Goal: Task Accomplishment & Management: Manage account settings

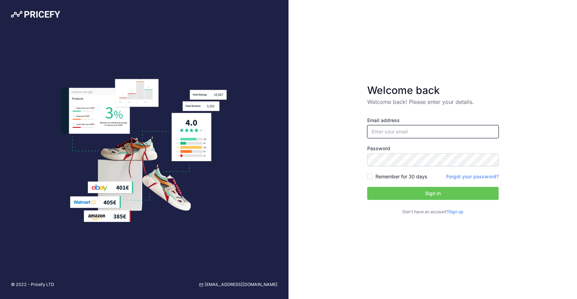
click at [426, 134] on input "email" at bounding box center [432, 131] width 131 height 13
type input "[PERSON_NAME][EMAIL_ADDRESS][PERSON_NAME][DOMAIN_NAME]"
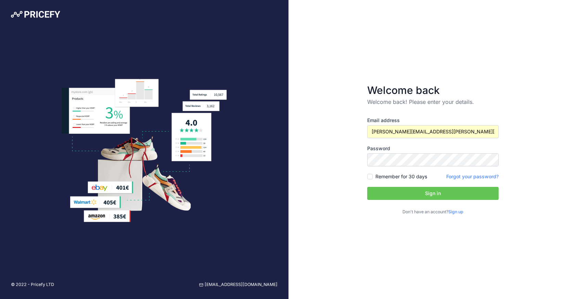
click at [460, 211] on link "Sign up" at bounding box center [456, 211] width 15 height 5
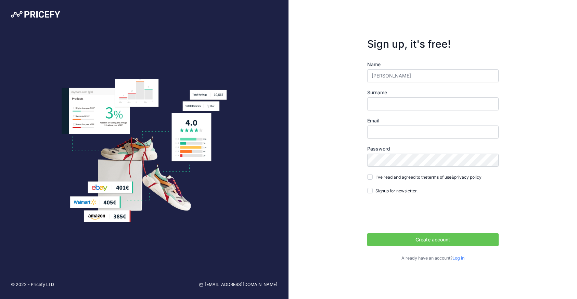
type input "TOm"
type input "[PERSON_NAME]"
click at [378, 75] on input "TOm" at bounding box center [432, 75] width 131 height 13
type input "[PERSON_NAME]"
type input "[PERSON_NAME][EMAIL_ADDRESS][PERSON_NAME][DOMAIN_NAME]"
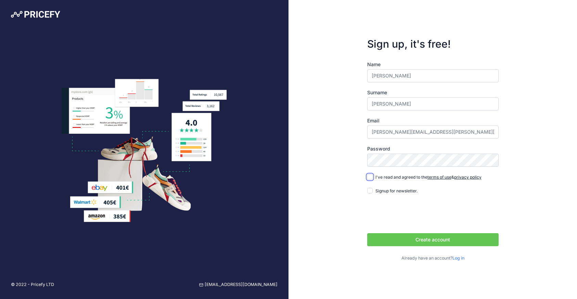
click at [369, 177] on input "I've read and agreed to the terms of use & privacy policy" at bounding box center [369, 176] width 5 height 5
checkbox input "true"
click at [371, 190] on input "Signup for newsletter." at bounding box center [369, 190] width 5 height 5
click at [371, 191] on input "Signup for newsletter." at bounding box center [369, 190] width 5 height 5
checkbox input "false"
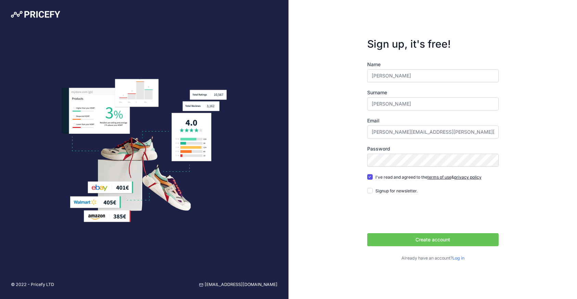
click at [435, 240] on button "Create account" at bounding box center [432, 239] width 131 height 13
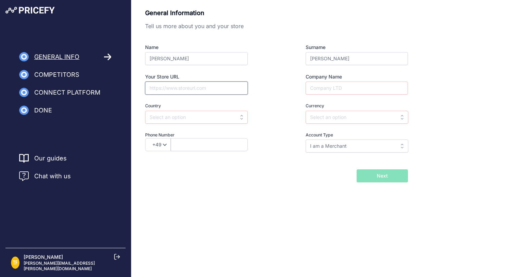
click at [203, 90] on input "Your Store URL" at bounding box center [196, 87] width 103 height 13
paste input "[URL][DOMAIN_NAME]"
type input "https://ocean-birds.de"
click at [348, 87] on input "Company Name" at bounding box center [357, 87] width 102 height 13
paste input "https://ocean-birds.de/"
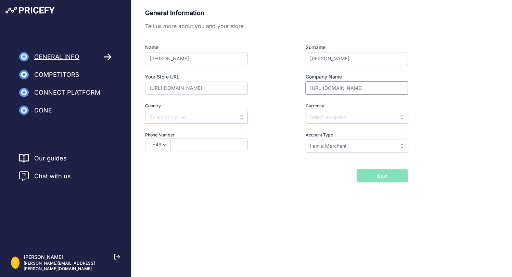
drag, startPoint x: 326, startPoint y: 88, endPoint x: 343, endPoint y: 90, distance: 16.9
click at [292, 87] on div "Company Name https://ocean-birds.de" at bounding box center [344, 83] width 127 height 21
click at [354, 89] on input "ocean-birds.de" at bounding box center [357, 87] width 102 height 13
type input "Ocean Birds"
click at [202, 121] on input "text" at bounding box center [196, 117] width 103 height 13
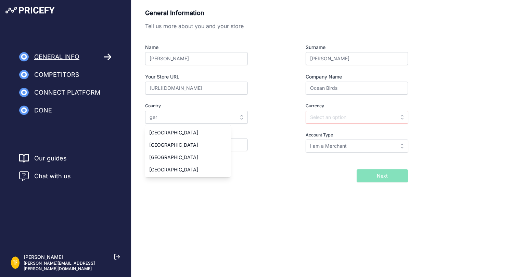
click at [192, 144] on div "Germany" at bounding box center [188, 145] width 86 height 12
type input "Germany"
type input "EUR"
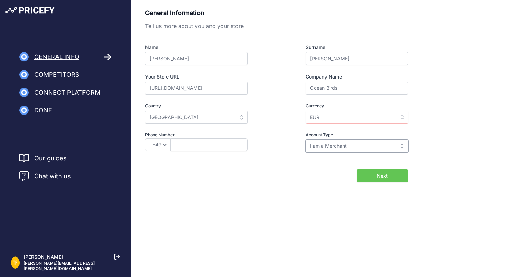
click at [326, 146] on input "I am a Merchant" at bounding box center [357, 145] width 103 height 13
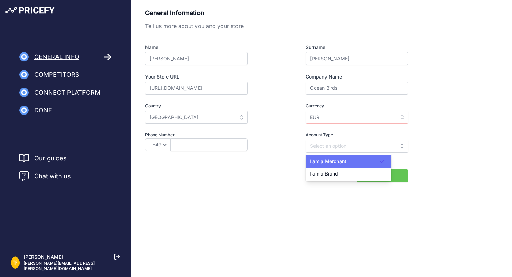
click at [334, 158] on span "I am a Merchant" at bounding box center [328, 161] width 37 height 6
type input "I am a Merchant"
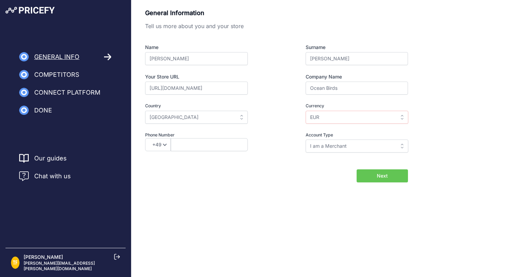
click at [377, 177] on button "Next" at bounding box center [382, 175] width 51 height 13
type input "017649571885"
type input "Thomas Friese"
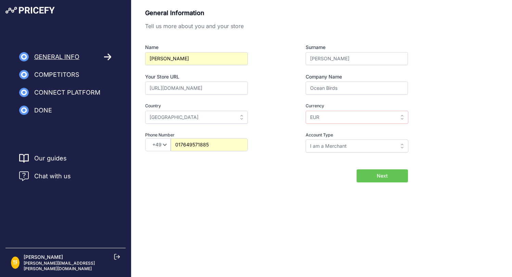
click at [381, 178] on span "Next" at bounding box center [382, 175] width 11 height 7
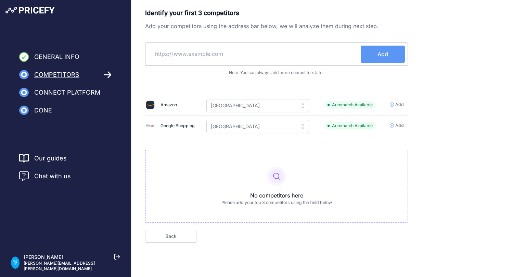
click at [393, 104] on icon at bounding box center [392, 104] width 4 height 4
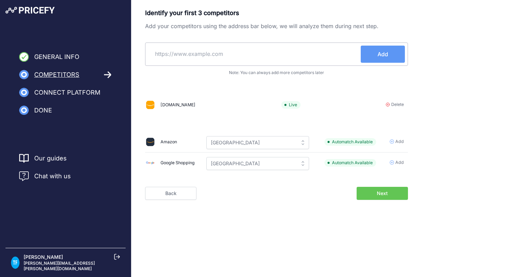
click at [393, 162] on icon at bounding box center [392, 162] width 4 height 4
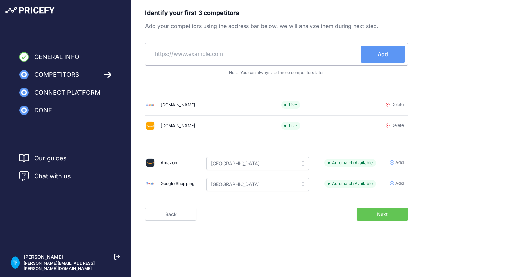
click at [253, 52] on input "text" at bounding box center [254, 54] width 213 height 16
paste input "https://www.svb.de/"
type input "https://www.svb.de/"
click at [386, 53] on span "Add" at bounding box center [383, 54] width 11 height 8
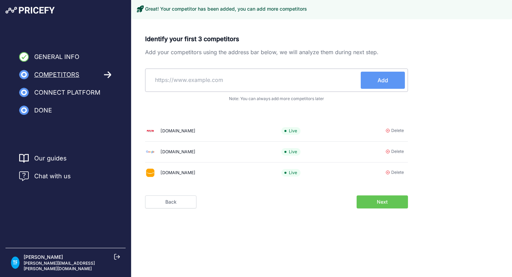
click at [391, 198] on div "Identify your first 3 competitors Add your competitors using the address bar be…" at bounding box center [321, 132] width 381 height 212
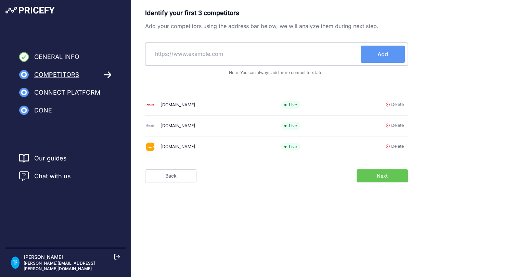
click at [386, 176] on span "Next" at bounding box center [382, 175] width 11 height 7
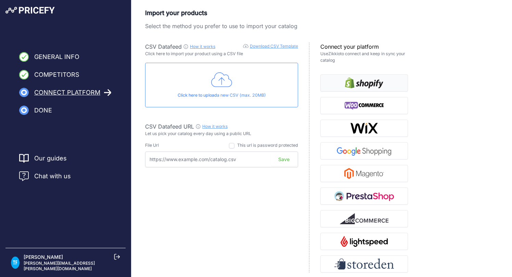
click at [380, 80] on img "button" at bounding box center [364, 82] width 38 height 11
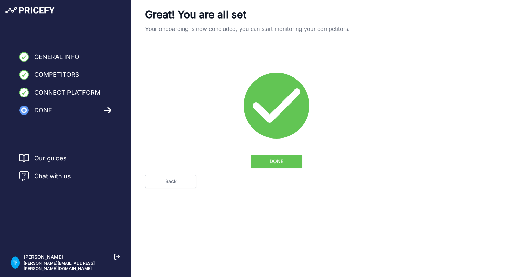
click at [280, 161] on span "DONE" at bounding box center [277, 161] width 14 height 7
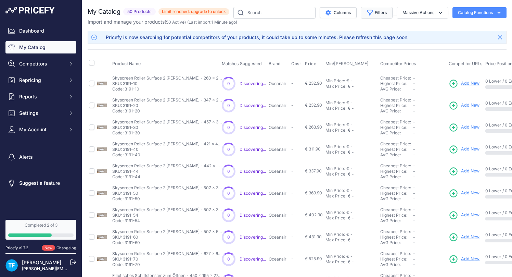
click at [371, 12] on icon "button" at bounding box center [370, 12] width 7 height 7
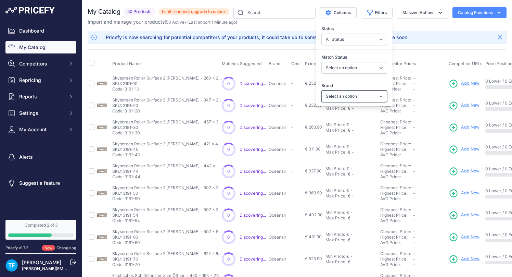
click at [377, 95] on select "Select an option Garmin Oceanair Rutgerson Sterling Power" at bounding box center [355, 96] width 66 height 12
select select "Garmin"
click at [322, 90] on select "Select an option Garmin Oceanair Rutgerson Sterling Power" at bounding box center [355, 96] width 66 height 12
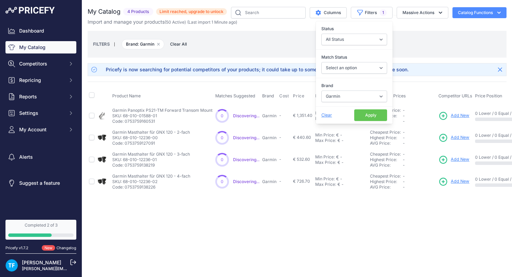
click at [371, 114] on button "Apply" at bounding box center [370, 115] width 33 height 12
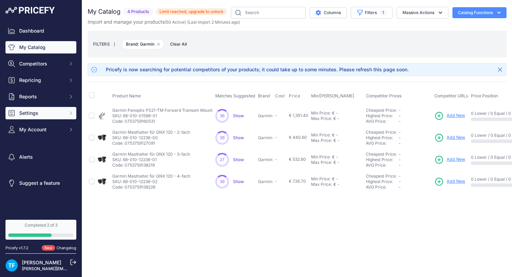
click at [49, 117] on button "Settings" at bounding box center [40, 113] width 71 height 12
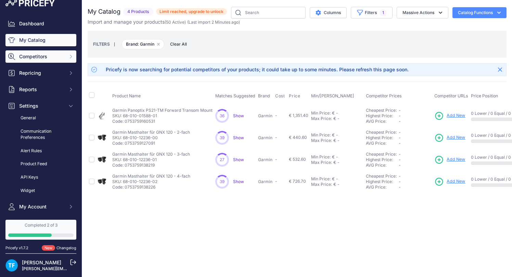
scroll to position [8, 0]
click at [53, 57] on span "Competitors" at bounding box center [41, 56] width 45 height 7
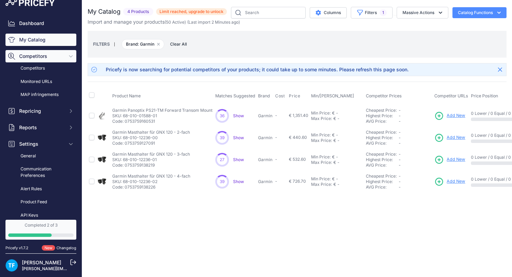
click at [52, 60] on button "Competitors" at bounding box center [40, 56] width 71 height 12
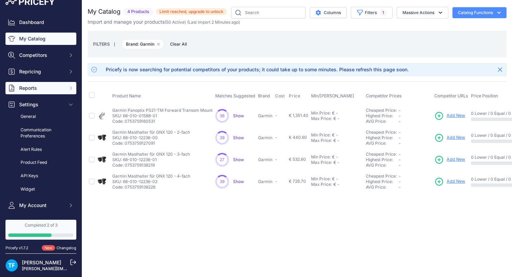
click at [59, 86] on span "Reports" at bounding box center [41, 88] width 45 height 7
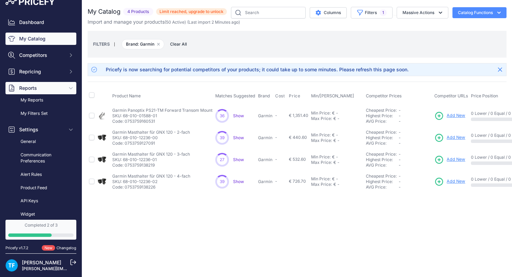
click at [59, 86] on span "Reports" at bounding box center [41, 88] width 45 height 7
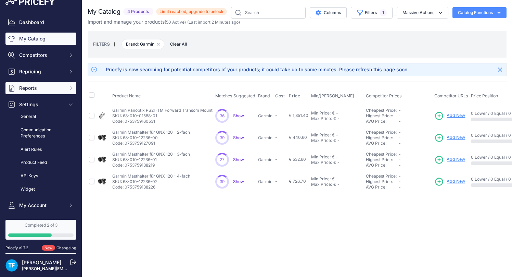
click at [59, 86] on span "Reports" at bounding box center [41, 88] width 45 height 7
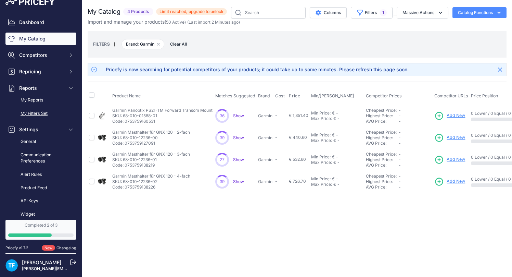
click at [57, 110] on link "My Filters Set" at bounding box center [40, 114] width 71 height 12
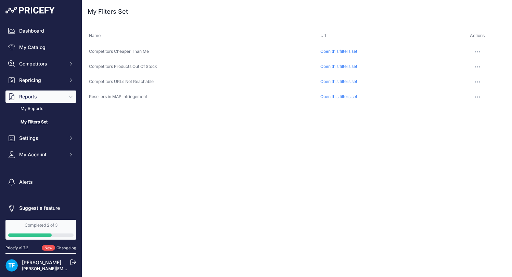
click at [56, 97] on span "Reports" at bounding box center [41, 96] width 45 height 7
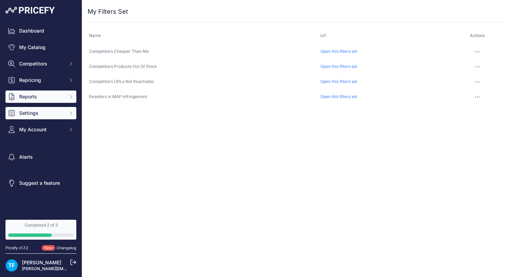
click at [36, 111] on span "Settings" at bounding box center [41, 113] width 45 height 7
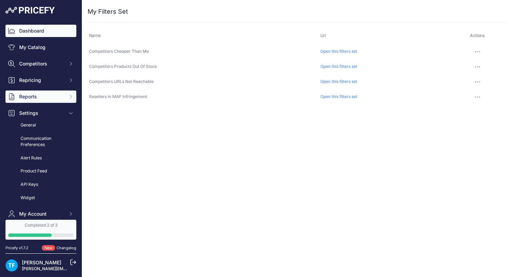
click at [41, 31] on link "Dashboard" at bounding box center [40, 31] width 71 height 12
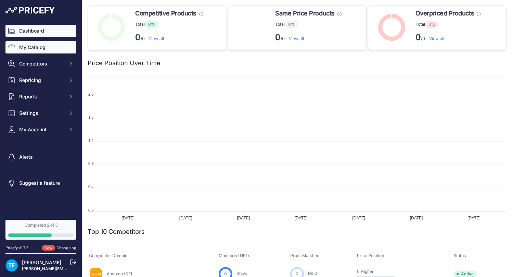
click at [44, 50] on link "My Catalog" at bounding box center [40, 47] width 71 height 12
click at [29, 47] on link "My Catalog" at bounding box center [40, 47] width 71 height 12
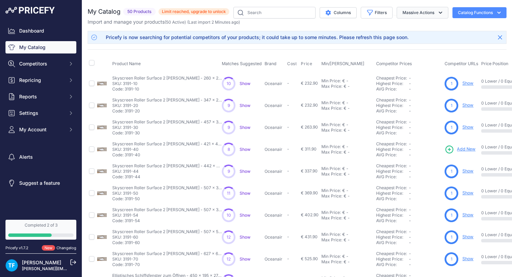
click at [440, 14] on icon "button" at bounding box center [440, 12] width 7 height 7
click at [493, 13] on button "Catalog Functions" at bounding box center [480, 12] width 54 height 11
click at [261, 25] on div "My Catalog 50 Products" at bounding box center [297, 215] width 419 height 416
click at [333, 15] on button "Columns" at bounding box center [338, 12] width 37 height 11
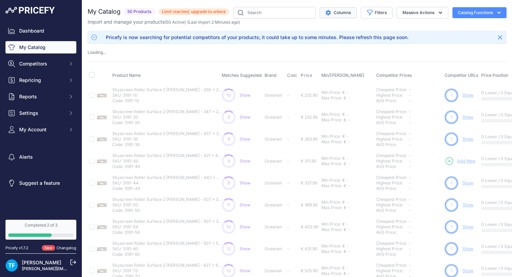
click at [335, 14] on button "Columns" at bounding box center [338, 12] width 37 height 11
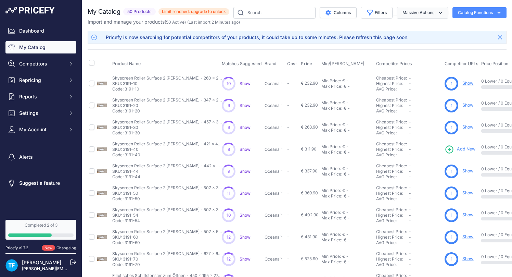
click at [437, 11] on icon "button" at bounding box center [440, 12] width 7 height 7
click at [371, 25] on div "Import and manage your products ( 50 Active ) (Last import 2 Minutes ago)" at bounding box center [297, 21] width 419 height 7
click at [331, 14] on button "Columns" at bounding box center [338, 12] width 37 height 11
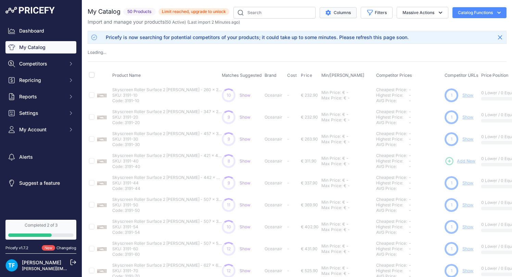
click at [331, 14] on button "Columns" at bounding box center [338, 12] width 37 height 11
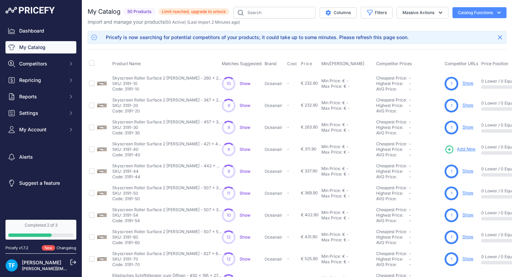
click at [209, 213] on p "SKU: 3191-54" at bounding box center [167, 214] width 110 height 5
click at [31, 130] on span "My Account" at bounding box center [41, 129] width 45 height 7
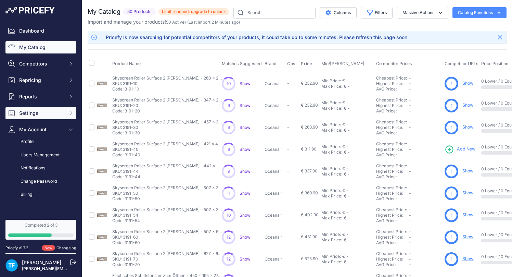
click at [34, 115] on span "Settings" at bounding box center [41, 113] width 45 height 7
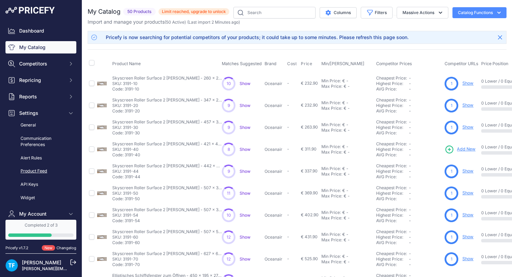
click at [39, 169] on link "Product Feed" at bounding box center [40, 171] width 71 height 12
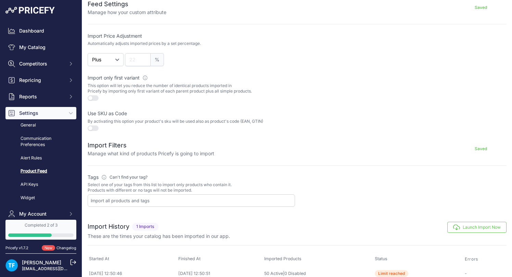
scroll to position [147, 0]
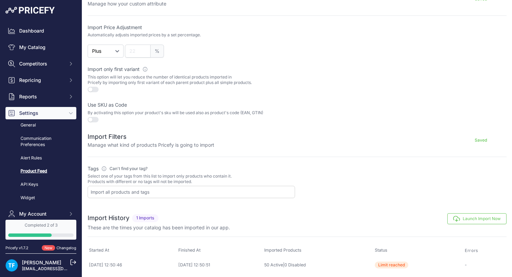
click at [177, 190] on input "text" at bounding box center [193, 192] width 204 height 6
click at [243, 170] on label "Tags Please define which tags will be used to import your products Can't find y…" at bounding box center [192, 168] width 208 height 7
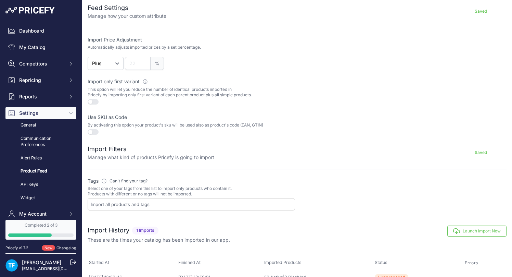
scroll to position [135, 0]
click at [142, 203] on input "text" at bounding box center [193, 203] width 204 height 6
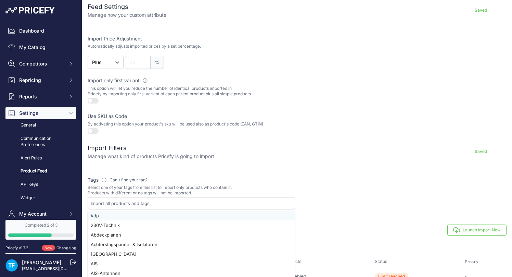
click at [141, 214] on div "#dp" at bounding box center [191, 216] width 207 height 10
select select "{"id":"I2Rw","name":"#dp"}"
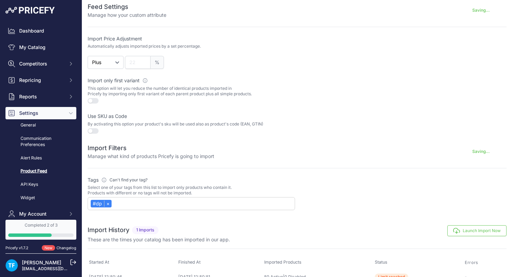
click at [285, 176] on label "Tags Please define which tags will be used to import your products Can't find y…" at bounding box center [192, 179] width 208 height 7
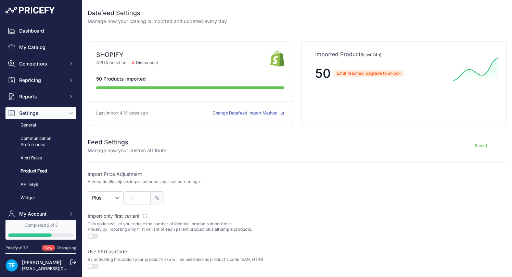
scroll to position [147, 0]
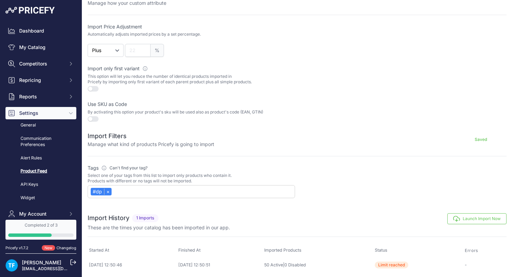
click at [337, 175] on div at bounding box center [403, 181] width 208 height 34
click at [479, 218] on button "Launch Import Now" at bounding box center [477, 218] width 59 height 11
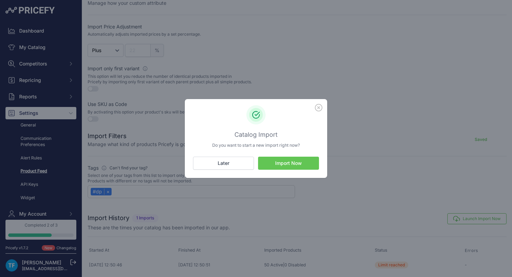
click at [302, 167] on button "Import Now" at bounding box center [288, 162] width 61 height 13
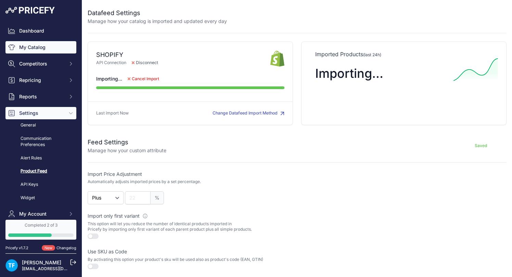
click at [44, 47] on link "My Catalog" at bounding box center [40, 47] width 71 height 12
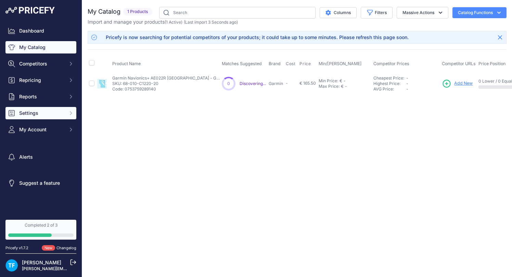
click at [35, 112] on span "Settings" at bounding box center [41, 113] width 45 height 7
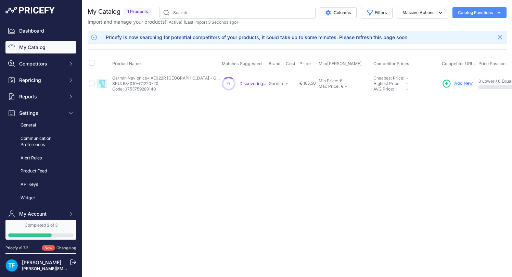
click at [43, 170] on link "Product Feed" at bounding box center [40, 171] width 71 height 12
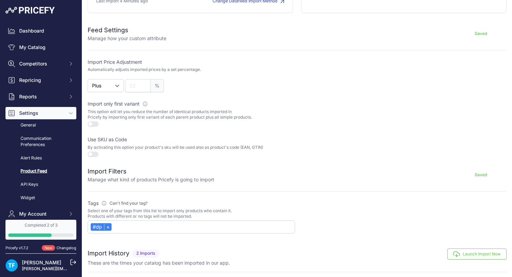
scroll to position [160, 0]
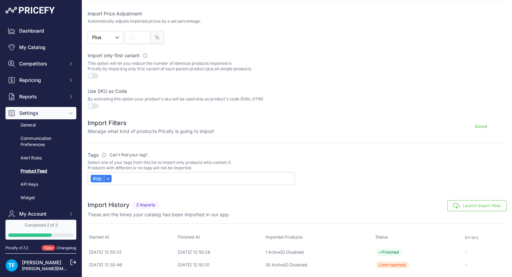
click at [109, 176] on link "×" at bounding box center [108, 178] width 8 height 6
select select
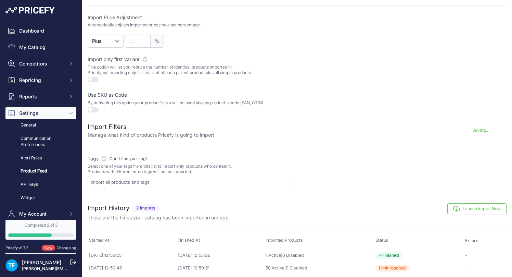
scroll to position [158, 0]
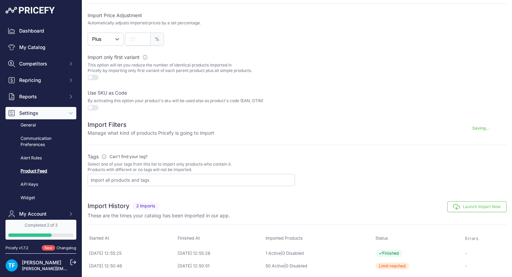
click at [156, 181] on input "text" at bounding box center [193, 180] width 204 height 6
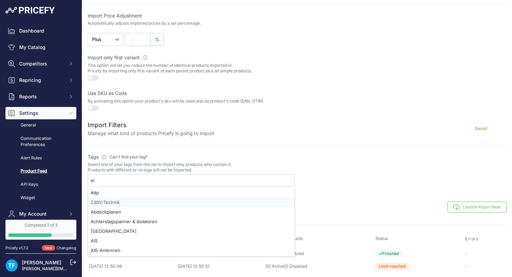
type input "ein"
click at [115, 202] on div "Ein baugeräte" at bounding box center [191, 202] width 207 height 10
select select "{"id":"RWluYmF1Z2Vyw6R0ZQ==","name":"Einbauger\u00e4te"}"
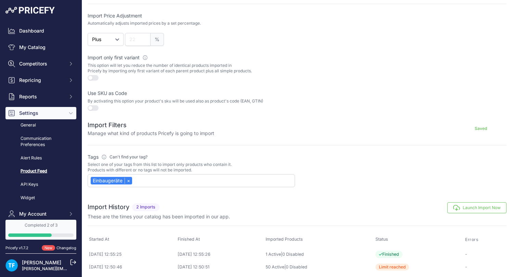
click at [341, 164] on div at bounding box center [403, 170] width 208 height 34
click at [221, 178] on div "Einbaugeräte ×" at bounding box center [192, 180] width 208 height 13
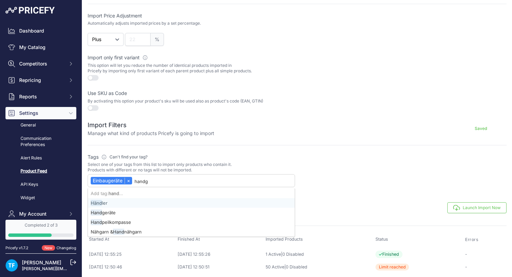
type input "handge"
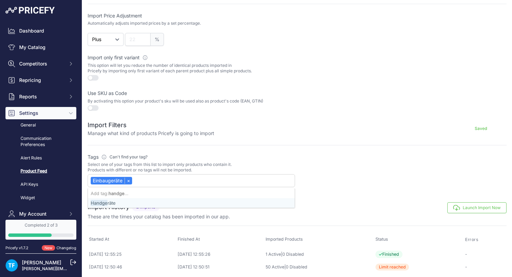
select select "{"id":"RWluYmF1Z2Vyw6R0ZQ==","name":"Einbauger\u00e4te"}"
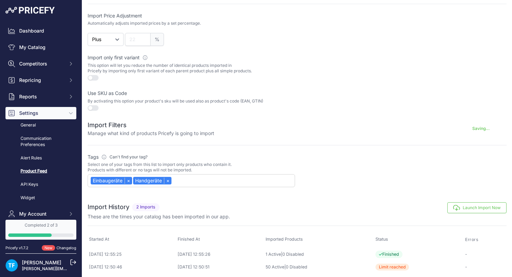
click at [352, 146] on form "Feed Settings Manage how your custom attribute Saving... Import Price Adjustmen…" at bounding box center [297, 79] width 419 height 216
click at [250, 181] on div "Einbaugeräte × Handgeräte ×" at bounding box center [192, 180] width 208 height 13
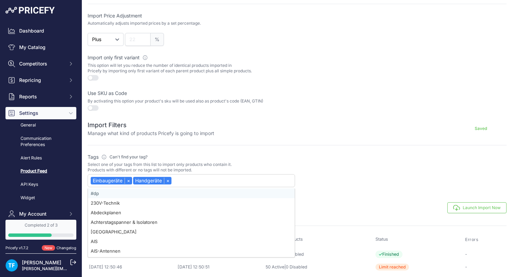
paste input "UKW-Einbaugeräte"
type input "UKW-Einbaugeräte"
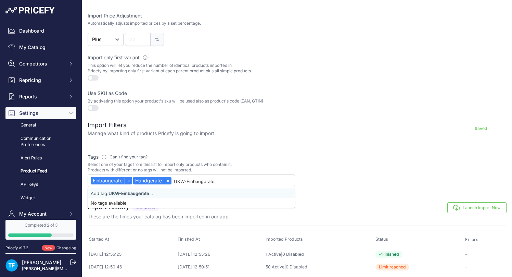
click at [216, 192] on div "Add tag: UKW-Einbaugeräte …" at bounding box center [191, 193] width 207 height 10
select select "{"id":"RWluYmF1Z2Vyw6R0ZQ==","name":"Einbauger\u00e4te"}"
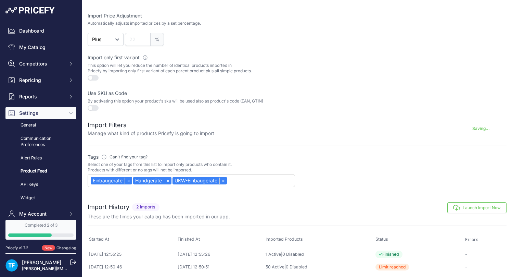
click at [332, 180] on div at bounding box center [403, 170] width 208 height 34
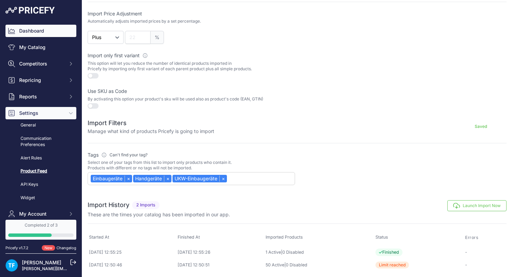
click at [46, 33] on link "Dashboard" at bounding box center [40, 31] width 71 height 12
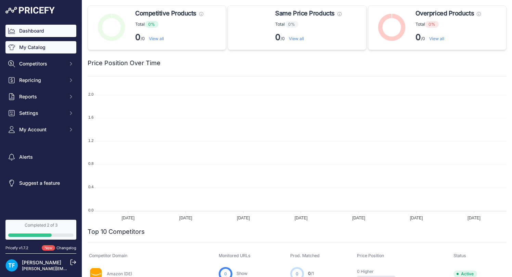
click at [38, 46] on link "My Catalog" at bounding box center [40, 47] width 71 height 12
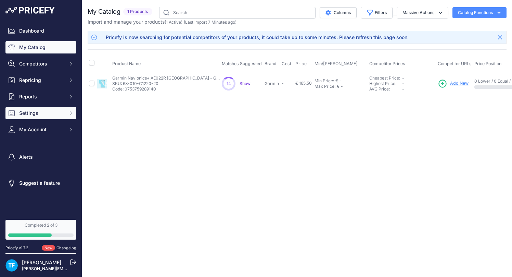
click at [50, 117] on button "Settings" at bounding box center [40, 113] width 71 height 12
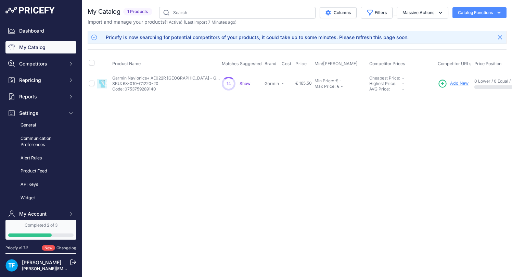
click at [43, 172] on link "Product Feed" at bounding box center [40, 171] width 71 height 12
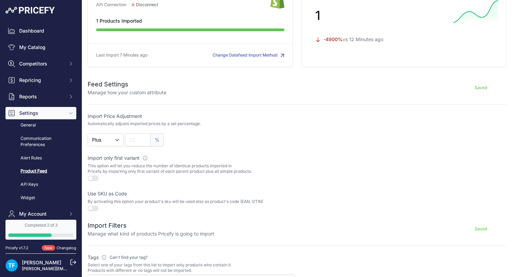
scroll to position [160, 0]
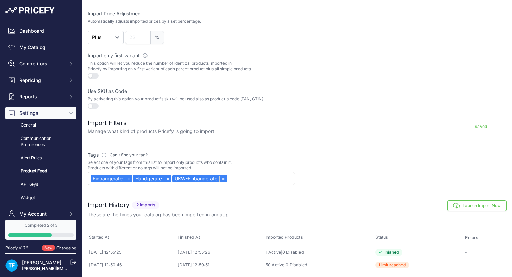
click at [481, 203] on button "Launch Import Now" at bounding box center [477, 205] width 59 height 11
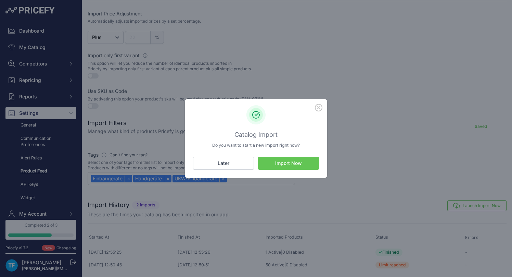
click at [310, 165] on button "Import Now" at bounding box center [288, 162] width 61 height 13
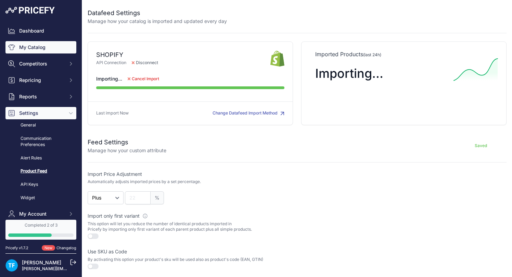
click at [27, 46] on link "My Catalog" at bounding box center [40, 47] width 71 height 12
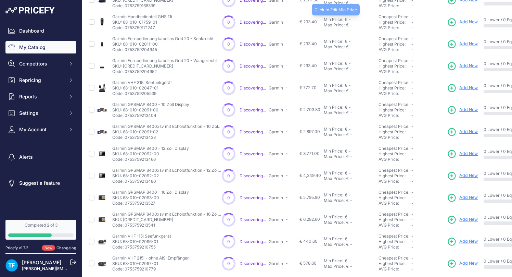
scroll to position [153, 0]
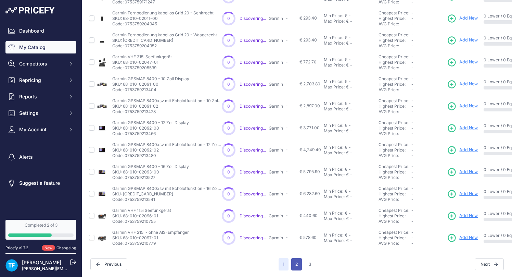
click at [299, 262] on button "2" at bounding box center [296, 264] width 11 height 12
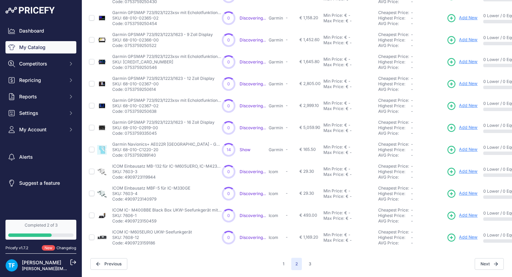
scroll to position [152, 0]
click at [311, 265] on button "3" at bounding box center [310, 264] width 11 height 12
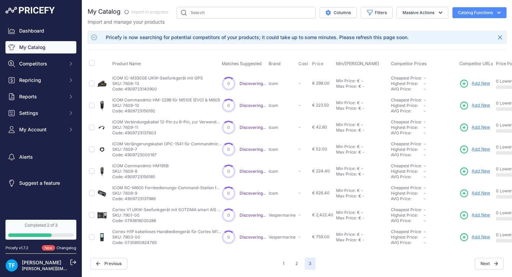
click at [285, 262] on button "1" at bounding box center [284, 263] width 10 height 12
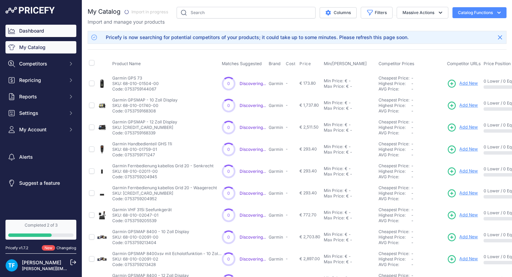
click at [39, 30] on link "Dashboard" at bounding box center [40, 31] width 71 height 12
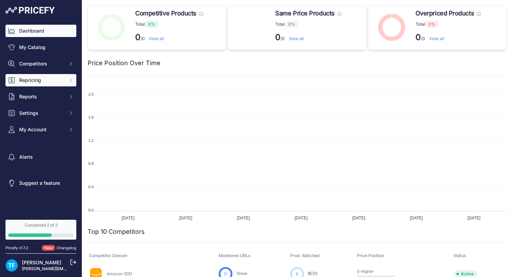
click at [41, 80] on span "Repricing" at bounding box center [41, 80] width 45 height 7
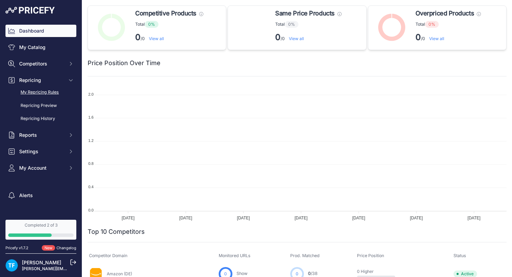
click at [48, 91] on link "My Repricing Rules" at bounding box center [40, 92] width 71 height 12
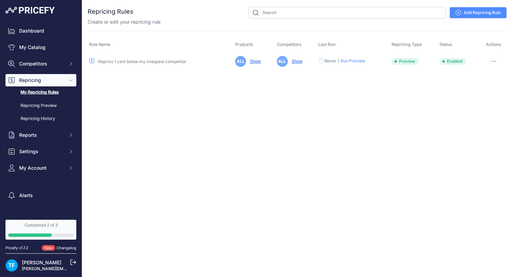
click at [359, 61] on button "Run Preview" at bounding box center [353, 60] width 25 height 5
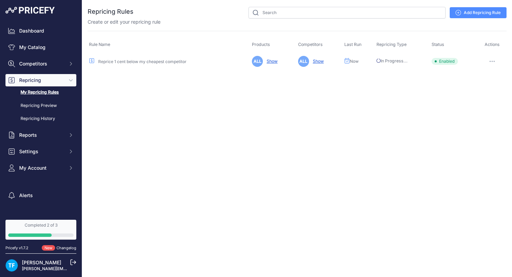
click at [491, 59] on button "button" at bounding box center [493, 62] width 14 height 10
click at [449, 83] on div "Close You are not connected to the internet." at bounding box center [297, 138] width 430 height 277
click at [491, 62] on button "button" at bounding box center [493, 62] width 14 height 10
click at [423, 83] on div "Close You are not connected to the internet." at bounding box center [297, 138] width 430 height 277
click at [45, 34] on link "Dashboard" at bounding box center [40, 31] width 71 height 12
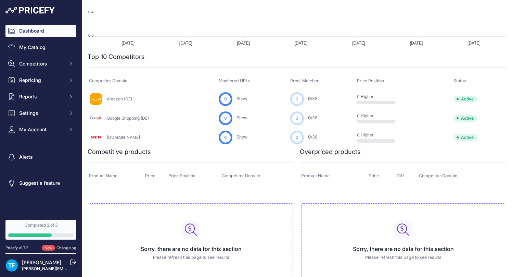
scroll to position [173, 0]
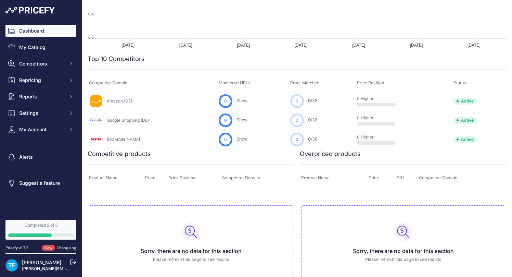
click at [54, 229] on link "Completed 2 of 3" at bounding box center [40, 229] width 71 height 20
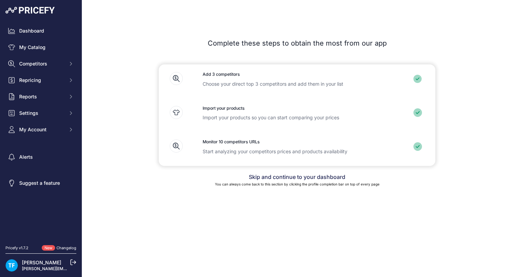
click at [302, 176] on link "Skip and continue to your dashboard" at bounding box center [297, 176] width 97 height 7
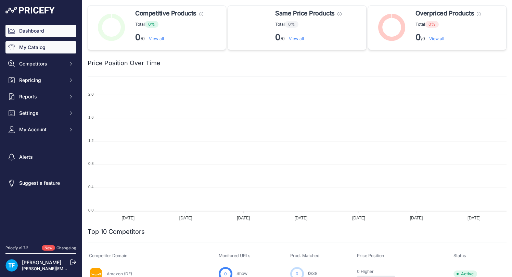
click at [49, 47] on link "My Catalog" at bounding box center [40, 47] width 71 height 12
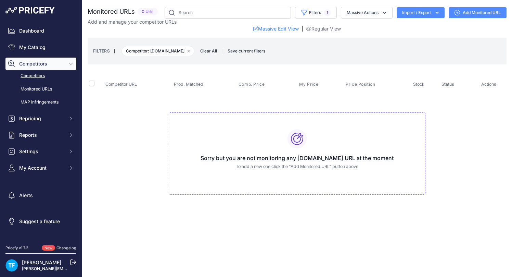
click at [44, 76] on link "Competitors" at bounding box center [40, 76] width 71 height 12
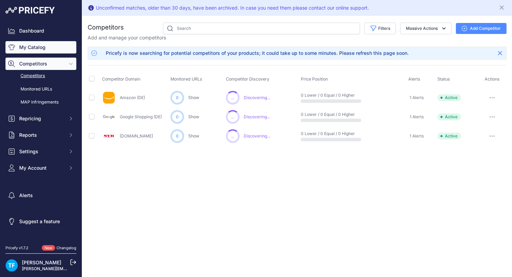
click at [42, 49] on link "My Catalog" at bounding box center [40, 47] width 71 height 12
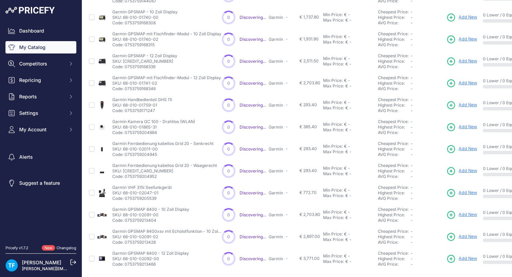
scroll to position [153, 0]
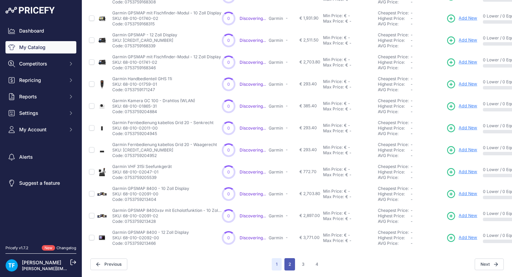
click at [293, 264] on button "2" at bounding box center [290, 264] width 11 height 12
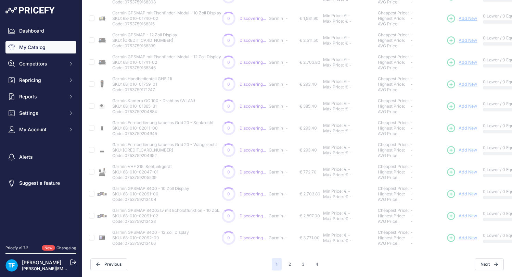
scroll to position [153, 0]
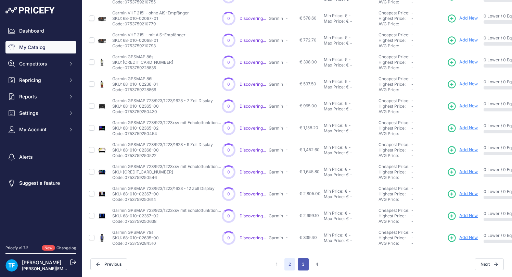
click at [305, 262] on button "3" at bounding box center [303, 264] width 11 height 12
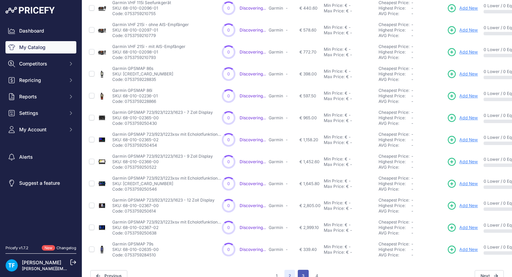
scroll to position [164, 0]
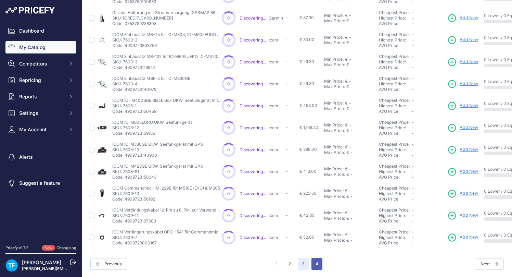
scroll to position [153, 0]
click at [318, 261] on button "4" at bounding box center [317, 264] width 11 height 12
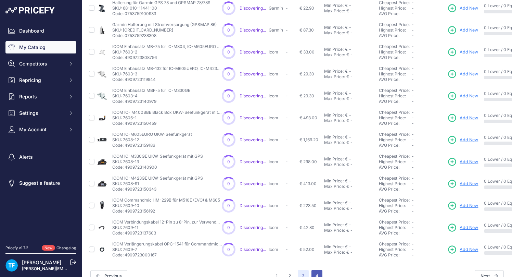
scroll to position [164, 0]
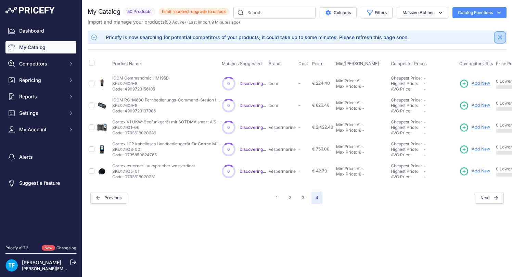
click at [497, 36] on button "Close" at bounding box center [500, 37] width 11 height 11
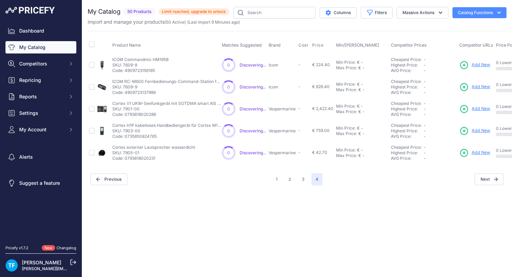
click at [493, 14] on button "Catalog Functions" at bounding box center [480, 12] width 54 height 11
click at [42, 46] on link "My Catalog" at bounding box center [40, 47] width 71 height 12
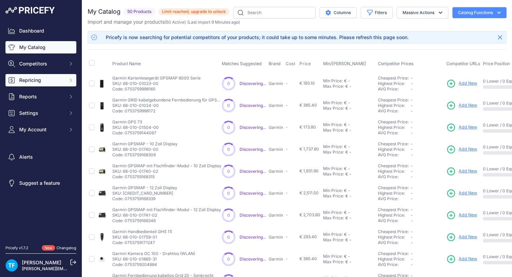
click at [34, 83] on span "Repricing" at bounding box center [41, 80] width 45 height 7
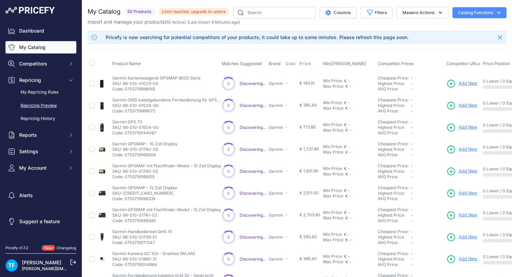
click at [50, 105] on link "Repricing Preview" at bounding box center [40, 106] width 71 height 12
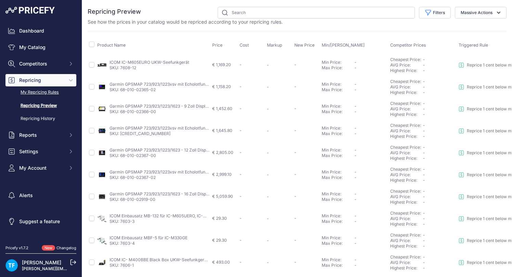
click at [50, 91] on link "My Repricing Rules" at bounding box center [40, 92] width 71 height 12
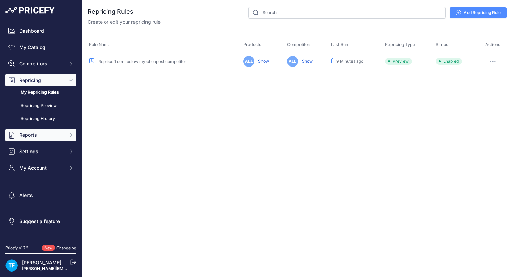
click at [37, 134] on span "Reports" at bounding box center [41, 134] width 45 height 7
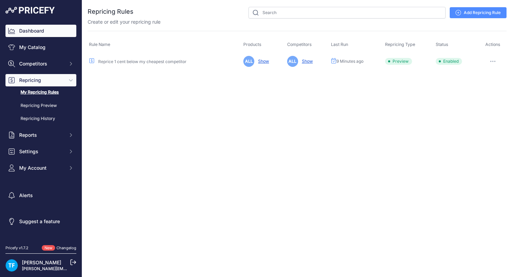
click at [47, 33] on link "Dashboard" at bounding box center [40, 31] width 71 height 12
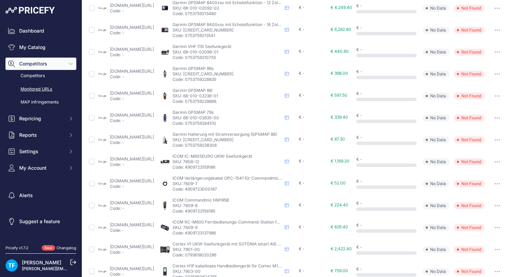
scroll to position [199, 0]
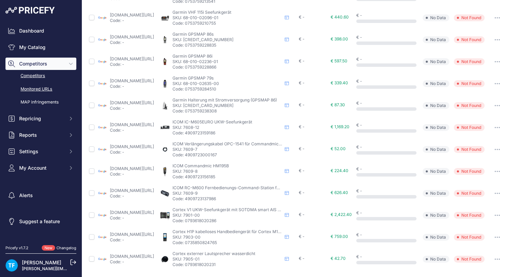
click at [39, 75] on link "Competitors" at bounding box center [40, 76] width 71 height 12
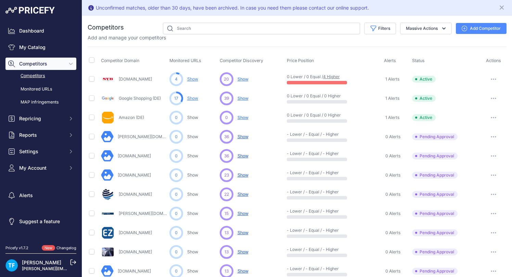
click at [336, 75] on link "4 Higher" at bounding box center [331, 76] width 17 height 5
click at [244, 136] on span "Show" at bounding box center [243, 135] width 11 height 5
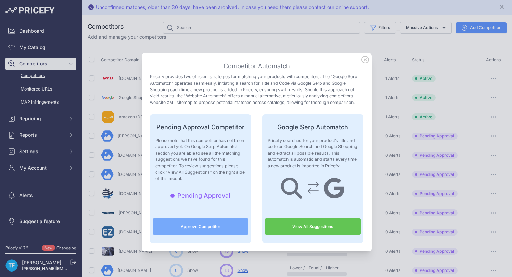
click at [218, 226] on button "Approve Competitor" at bounding box center [201, 226] width 96 height 16
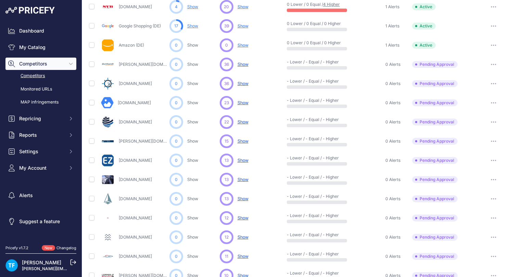
scroll to position [0, 0]
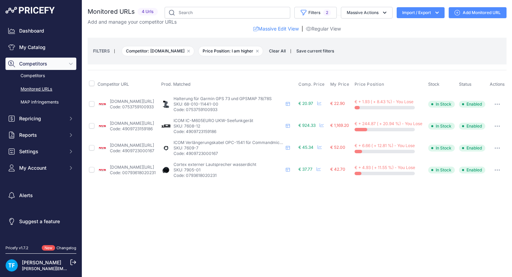
click at [502, 107] on button "button" at bounding box center [498, 104] width 14 height 10
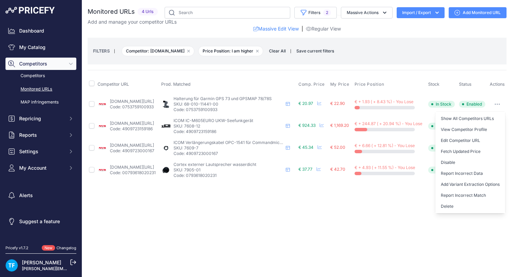
click at [389, 207] on div "Close You are not connected to the internet." at bounding box center [297, 138] width 430 height 277
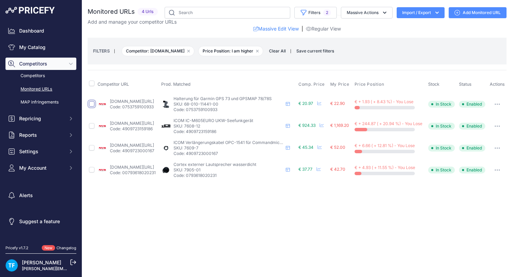
click at [92, 106] on input "checkbox" at bounding box center [91, 103] width 5 height 5
checkbox input "true"
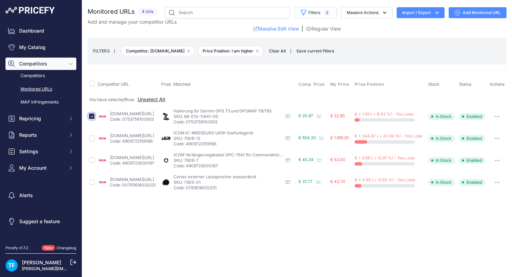
click at [92, 119] on input "checkbox" at bounding box center [91, 115] width 5 height 5
checkbox input "false"
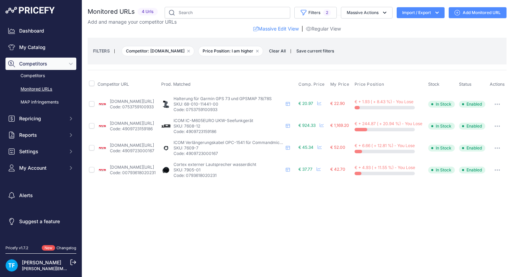
click at [436, 12] on icon "button" at bounding box center [437, 13] width 3 height 2
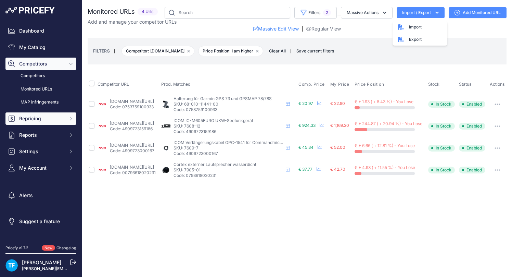
click at [39, 120] on span "Repricing" at bounding box center [41, 118] width 45 height 7
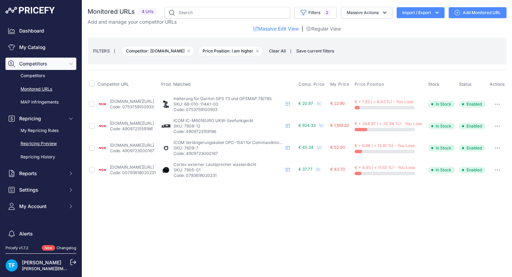
click at [50, 142] on link "Repricing Preview" at bounding box center [40, 144] width 71 height 12
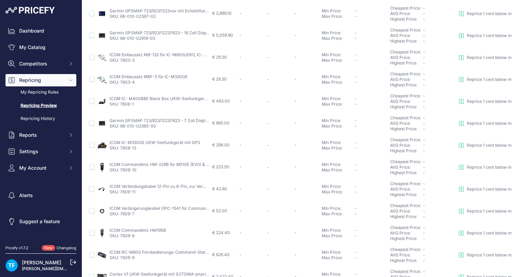
scroll to position [244, 0]
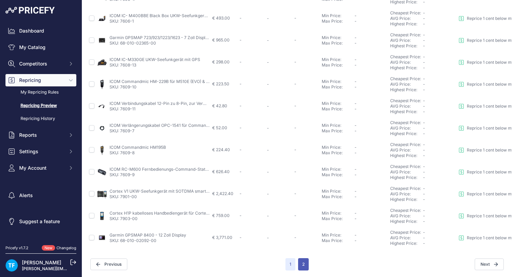
click at [304, 262] on button "2" at bounding box center [303, 264] width 11 height 12
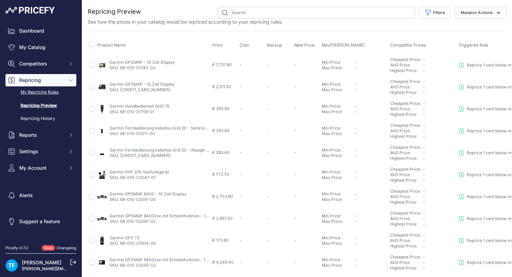
click at [48, 91] on link "My Repricing Rules" at bounding box center [40, 92] width 71 height 12
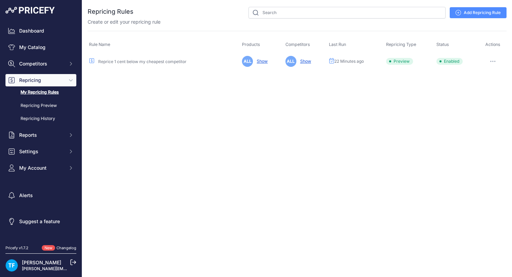
click at [126, 62] on link "Reprice 1 cent below my cheapest competitor" at bounding box center [142, 61] width 88 height 5
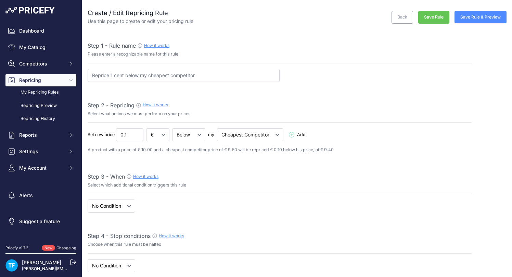
select select "7"
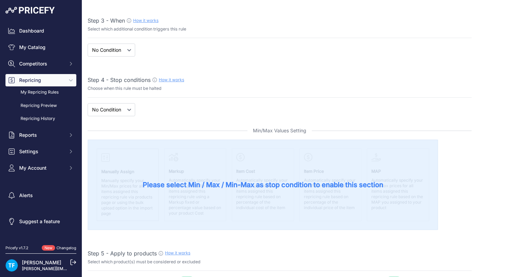
scroll to position [164, 0]
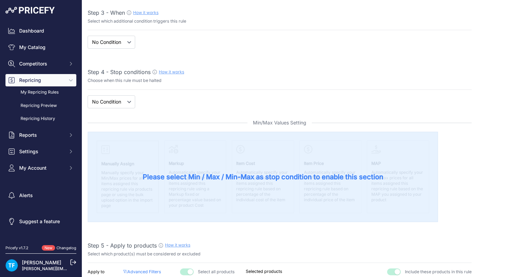
click at [239, 178] on span "Please select Min / Max / Min-Max as stop condition to enable this section" at bounding box center [263, 177] width 241 height 10
click at [125, 101] on select "New Price No Condition" at bounding box center [112, 101] width 48 height 13
click at [127, 102] on select "New Price No Condition" at bounding box center [112, 101] width 48 height 13
select select "price"
click at [88, 95] on select "New Price No Condition" at bounding box center [112, 101] width 48 height 13
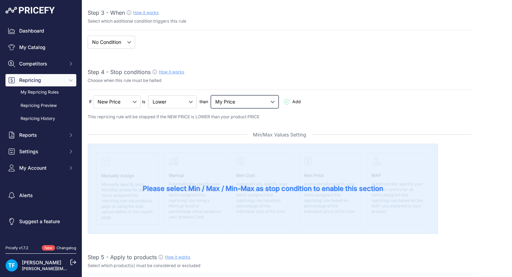
click at [258, 101] on select "My Price Min Price Max Price Min/Max Price My Cost" at bounding box center [245, 101] width 68 height 13
click at [212, 95] on select "My Price Min Price Max Price Min/Max Price My Cost" at bounding box center [245, 101] width 68 height 13
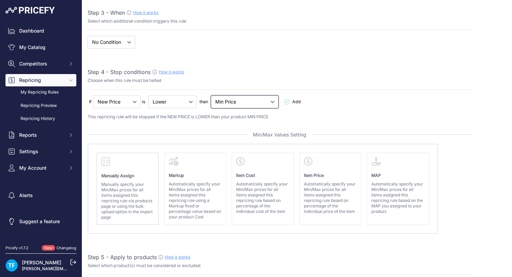
click at [244, 101] on select "My Price Min Price Max Price Min/Max Price My Cost" at bounding box center [245, 101] width 68 height 13
click at [212, 95] on select "My Price Min Price Max Price Min/Max Price My Cost" at bounding box center [245, 101] width 68 height 13
click at [244, 102] on select "My Price Min Price Max Price Min/Max Price My Cost" at bounding box center [245, 101] width 68 height 13
click at [212, 95] on select "My Price Min Price Max Price Min/Max Price My Cost" at bounding box center [245, 101] width 68 height 13
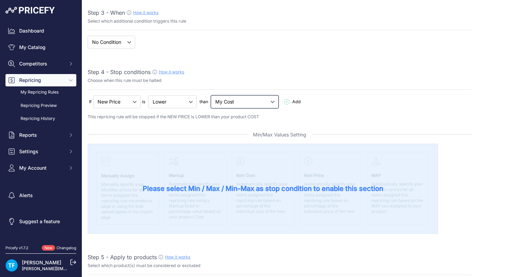
click at [244, 102] on select "My Price Min Price Max Price Min/Max Price My Cost" at bounding box center [245, 101] width 68 height 13
select select "min_price"
click at [212, 95] on select "My Price Min Price Max Price Min/Max Price My Cost" at bounding box center [245, 101] width 68 height 13
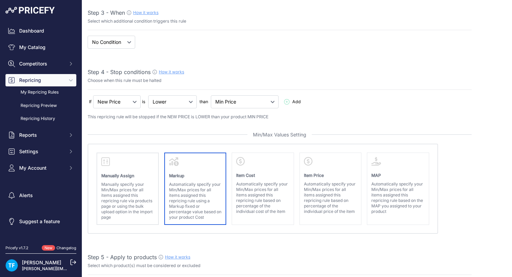
click at [199, 198] on p "Automatically specify your Min/Max prices for all items assigned this repricing…" at bounding box center [195, 200] width 53 height 38
select select "equal"
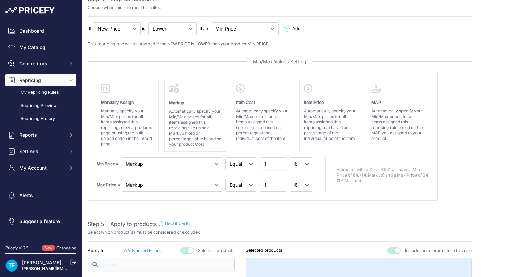
scroll to position [238, 0]
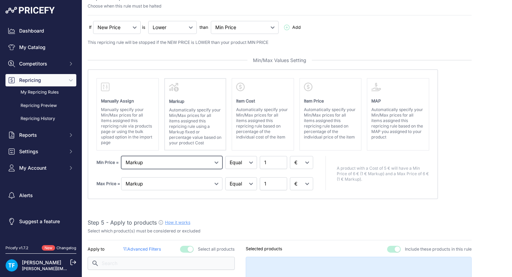
click at [215, 163] on select "Markup Item Cost Item Price MAP" at bounding box center [171, 162] width 101 height 13
click at [121, 156] on select "Markup Item Cost Item Price MAP" at bounding box center [171, 162] width 101 height 13
click at [186, 166] on select "Markup Item Cost Item Price MAP" at bounding box center [171, 162] width 101 height 13
select select "map"
click at [121, 156] on select "Markup Item Cost Item Price MAP" at bounding box center [171, 162] width 101 height 13
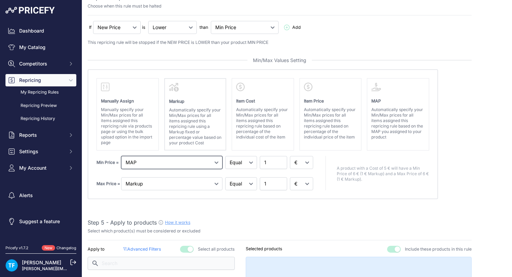
select select "above"
click at [199, 164] on select "Markup Item Cost Item Price MAP" at bounding box center [171, 162] width 101 height 13
select select "gross_margin"
click at [121, 156] on select "Markup Item Cost Item Price MAP" at bounding box center [171, 162] width 101 height 13
select select "equal"
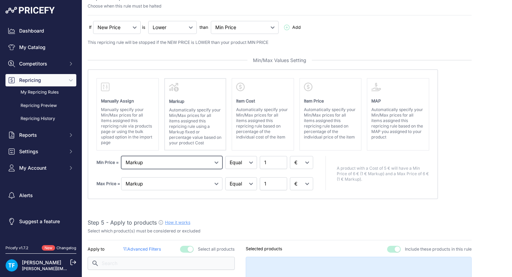
click at [181, 160] on select "Markup Item Cost Item Price MAP" at bounding box center [171, 162] width 101 height 13
select select "cost"
click at [121, 156] on select "Markup Item Cost Item Price MAP" at bounding box center [171, 162] width 101 height 13
select select "above"
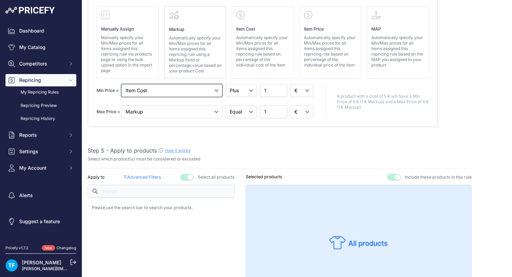
scroll to position [309, 0]
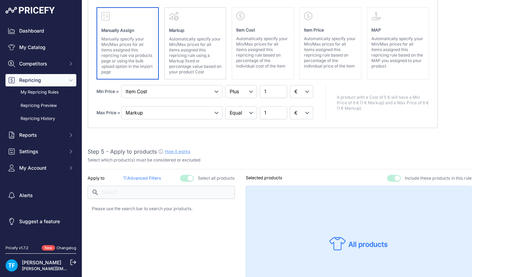
click at [143, 58] on p "Manually specify your Min/Max prices for all items assigned this repricing rule…" at bounding box center [127, 55] width 53 height 38
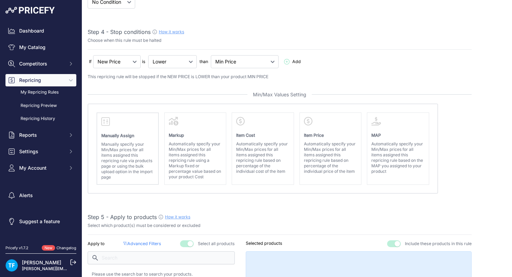
scroll to position [202, 0]
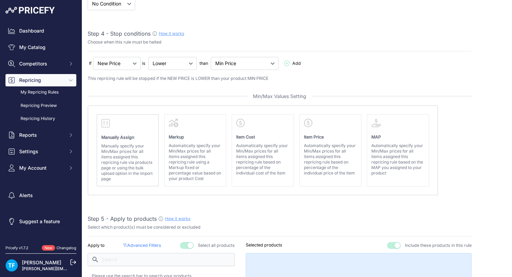
click at [284, 63] on icon at bounding box center [286, 63] width 5 height 5
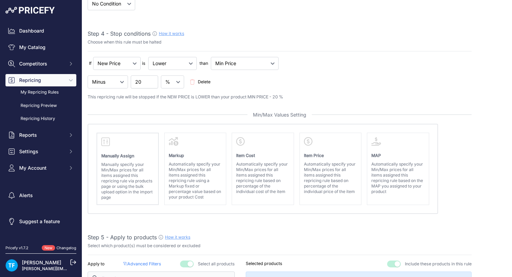
click at [200, 81] on span "Delete" at bounding box center [204, 82] width 13 height 7
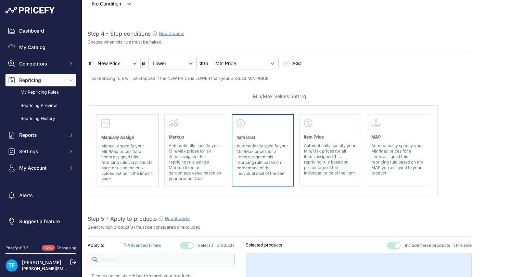
click at [259, 145] on p "Automatically specify your Min/Max prices for all items assigned this repricing…" at bounding box center [263, 159] width 53 height 33
select select "cost"
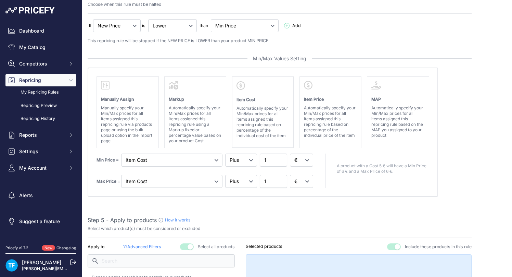
scroll to position [244, 0]
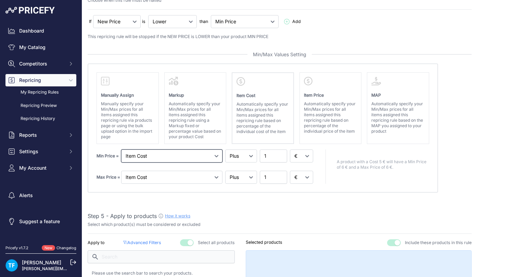
click at [216, 155] on select "Markup Item Cost Item Price MAP" at bounding box center [171, 155] width 101 height 13
click at [121, 149] on select "Markup Item Cost Item Price MAP" at bounding box center [171, 155] width 101 height 13
click at [216, 155] on select "Markup Item Cost Item Price MAP" at bounding box center [171, 155] width 101 height 13
click at [121, 149] on select "Markup Item Cost Item Price MAP" at bounding box center [171, 155] width 101 height 13
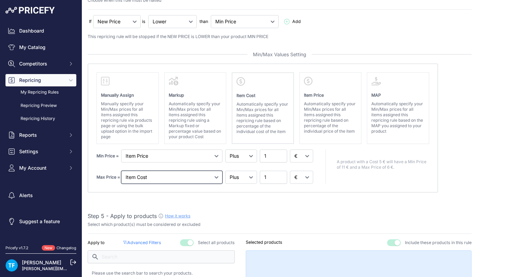
click at [216, 177] on select "Markup Item Cost Item Price MAP" at bounding box center [171, 177] width 101 height 13
click at [121, 171] on select "Markup Item Cost Item Price MAP" at bounding box center [171, 177] width 101 height 13
click at [309, 178] on select "€ %" at bounding box center [301, 177] width 23 height 13
click at [198, 176] on select "Markup Item Cost Item Price MAP" at bounding box center [171, 177] width 101 height 13
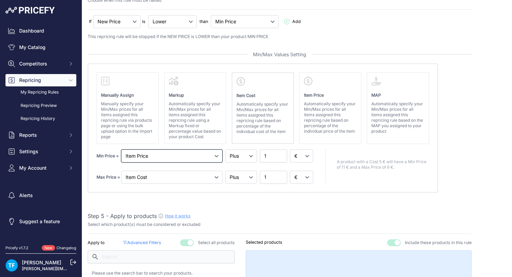
click at [216, 155] on select "Markup Item Cost Item Price MAP" at bounding box center [171, 155] width 101 height 13
select select "cost"
click at [121, 149] on select "Markup Item Cost Item Price MAP" at bounding box center [171, 155] width 101 height 13
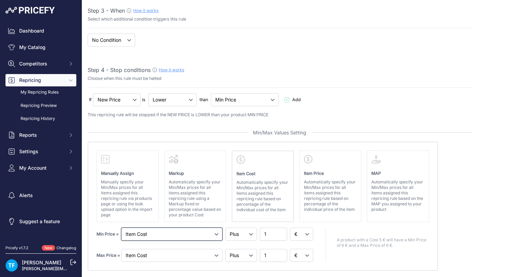
scroll to position [165, 0]
click at [176, 71] on link "How it works" at bounding box center [171, 70] width 25 height 5
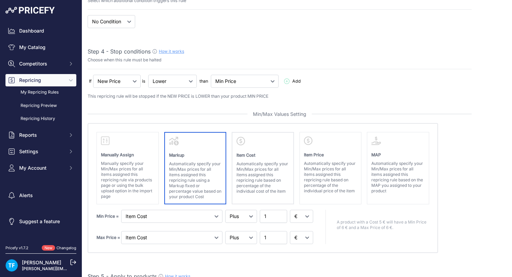
scroll to position [201, 0]
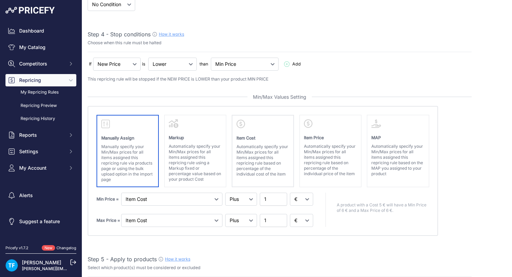
click at [138, 158] on p "Manually specify your Min/Max prices for all items assigned this repricing rule…" at bounding box center [127, 163] width 53 height 38
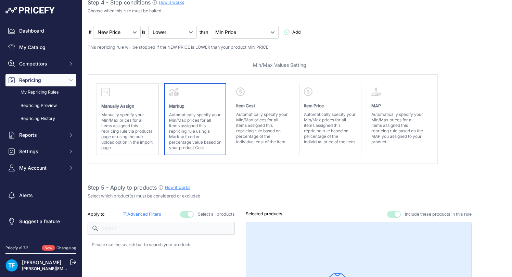
scroll to position [233, 0]
click at [191, 144] on p "Automatically specify your Min/Max prices for all items assigned this repricing…" at bounding box center [195, 132] width 53 height 38
select select "equal"
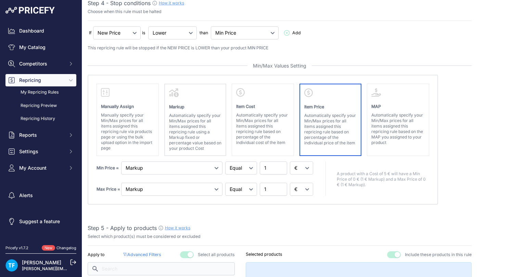
click at [329, 129] on p "Automatically specify your Min/Max prices for all items assigned this repricing…" at bounding box center [330, 129] width 53 height 33
select select "price"
select select "above"
select select "price"
select select "above"
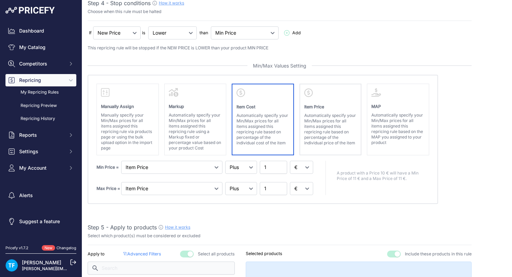
click at [271, 127] on p "Automatically specify your Min/Max prices for all items assigned this repricing…" at bounding box center [263, 129] width 53 height 33
select select "cost"
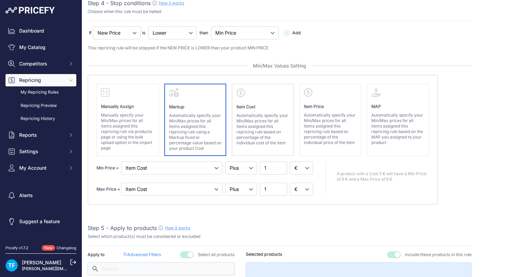
click at [207, 126] on p "Automatically specify your Min/Max prices for all items assigned this repricing…" at bounding box center [195, 132] width 53 height 38
select select "gross_margin"
select select "equal"
select select "gross_margin"
select select "equal"
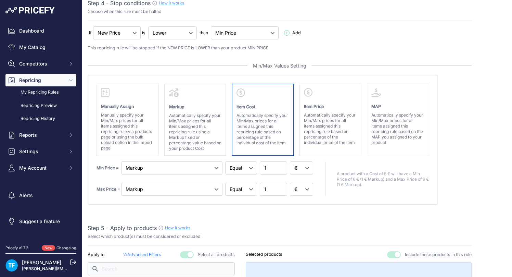
click at [268, 125] on p "Automatically specify your Min/Max prices for all items assigned this repricing…" at bounding box center [263, 129] width 53 height 33
select select "cost"
select select "above"
select select "cost"
select select "above"
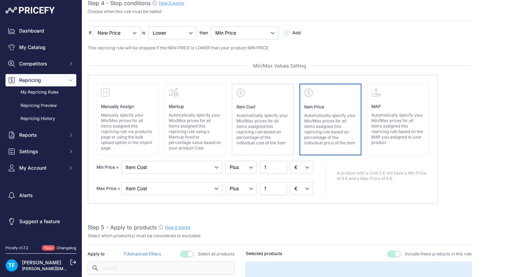
click at [335, 126] on p "Automatically specify your Min/Max prices for all items assigned this repricing…" at bounding box center [330, 129] width 53 height 33
select select "price"
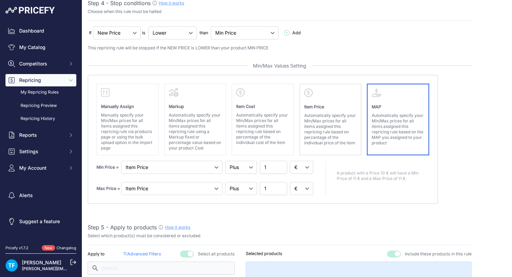
click at [398, 137] on p "Automatically specify your Min/Max prices for all items assigned this repricing…" at bounding box center [398, 129] width 53 height 33
select select "map"
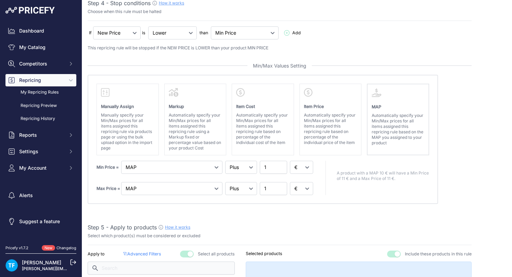
click at [45, 261] on link "[PERSON_NAME]" at bounding box center [41, 262] width 39 height 6
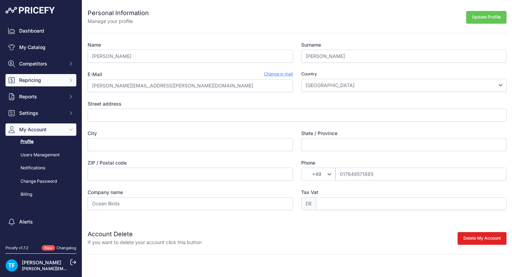
click at [32, 81] on span "Repricing" at bounding box center [41, 80] width 45 height 7
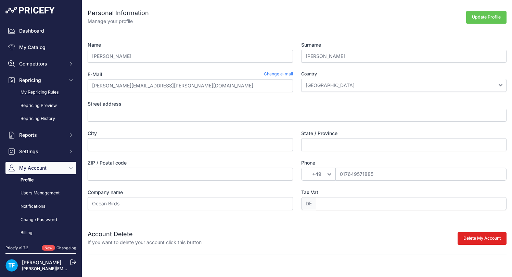
click at [48, 95] on link "My Repricing Rules" at bounding box center [40, 92] width 71 height 12
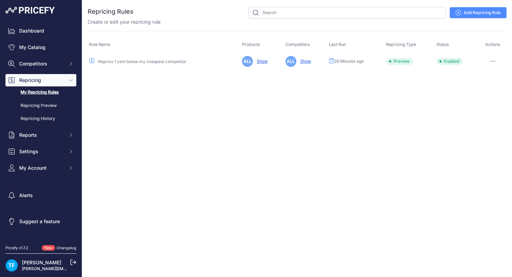
click at [149, 61] on link "Reprice 1 cent below my cheapest competitor" at bounding box center [142, 61] width 88 height 5
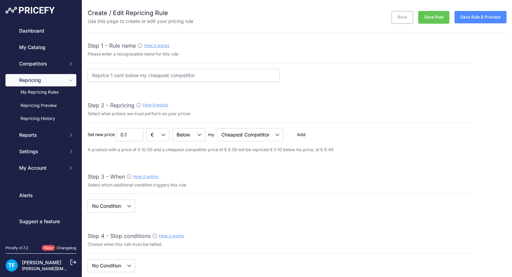
select select "7"
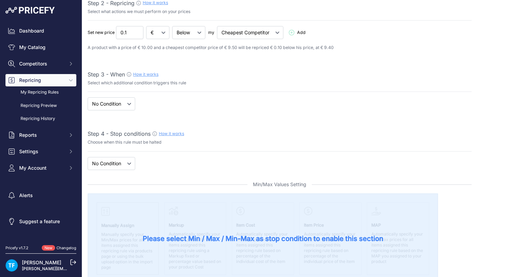
scroll to position [104, 0]
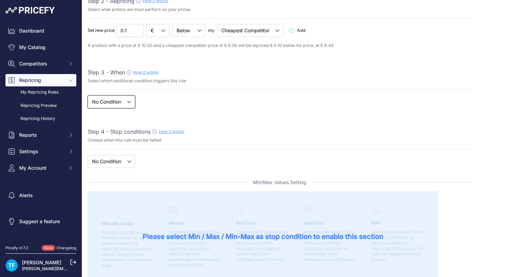
click at [129, 101] on select "When No Condition" at bounding box center [112, 101] width 48 height 13
click at [88, 95] on select "When No Condition" at bounding box center [112, 101] width 48 height 13
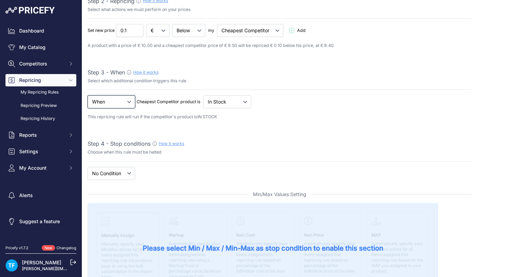
click at [130, 101] on select "When No Condition" at bounding box center [112, 101] width 48 height 13
select select "none"
click at [88, 95] on select "When No Condition" at bounding box center [112, 101] width 48 height 13
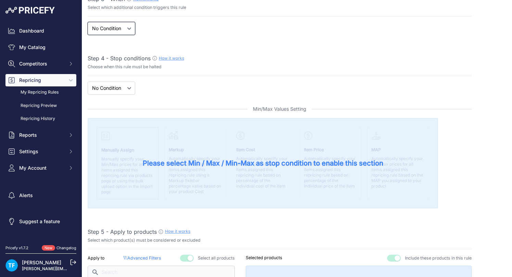
scroll to position [180, 0]
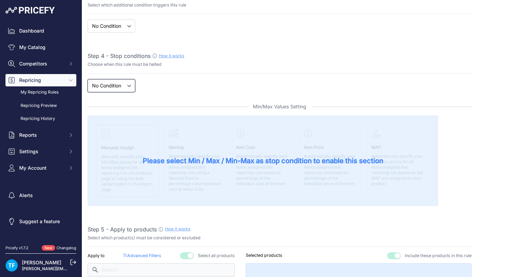
click at [129, 84] on select "New Price No Condition" at bounding box center [112, 85] width 48 height 13
click at [88, 79] on select "New Price No Condition" at bounding box center [112, 85] width 48 height 13
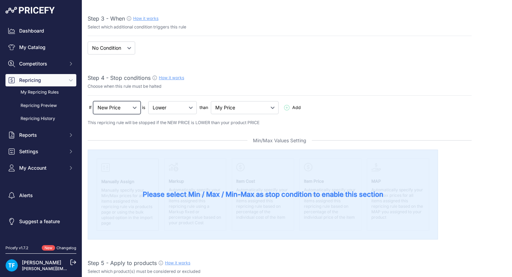
scroll to position [158, 0]
click at [129, 106] on select "New Price No Condition" at bounding box center [117, 107] width 48 height 13
select select "none"
click at [93, 101] on select "New Price No Condition" at bounding box center [117, 107] width 48 height 13
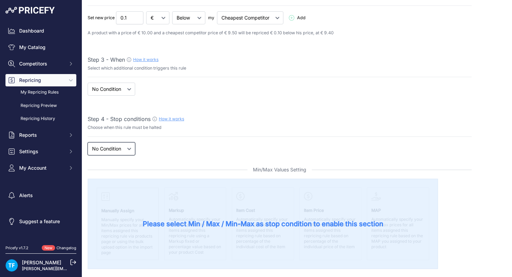
scroll to position [0, 0]
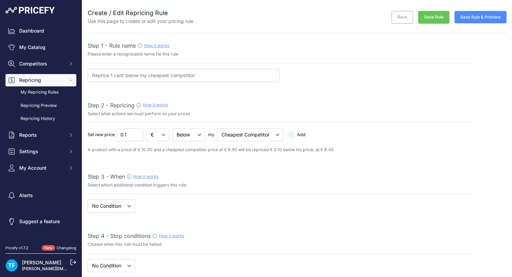
click at [478, 17] on button "Save Rule & Preview" at bounding box center [481, 17] width 52 height 12
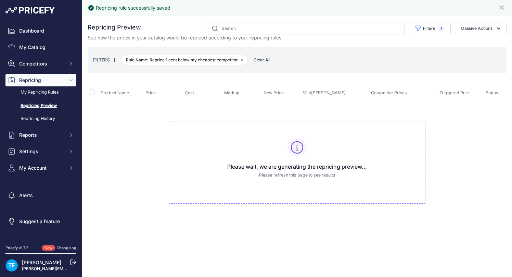
click at [51, 105] on link "Repricing Preview" at bounding box center [40, 106] width 71 height 12
click at [52, 105] on link "Repricing Preview" at bounding box center [40, 106] width 71 height 12
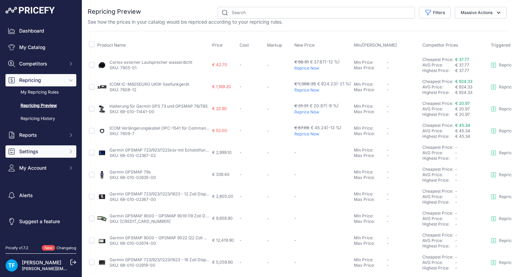
click at [33, 150] on span "Settings" at bounding box center [41, 151] width 45 height 7
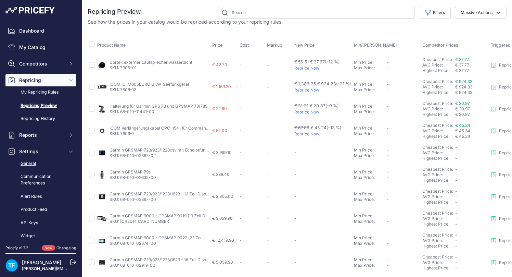
click at [34, 163] on link "General" at bounding box center [40, 164] width 71 height 12
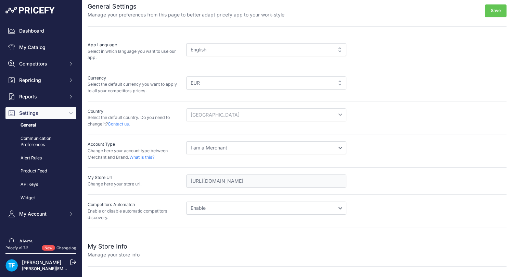
scroll to position [8, 0]
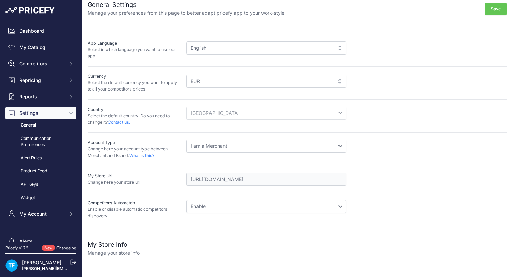
click at [293, 49] on div "English" at bounding box center [266, 47] width 160 height 13
click at [341, 48] on div "English" at bounding box center [266, 47] width 160 height 13
click at [340, 47] on div "English" at bounding box center [266, 47] width 160 height 13
click at [371, 58] on div "English English" at bounding box center [346, 49] width 321 height 19
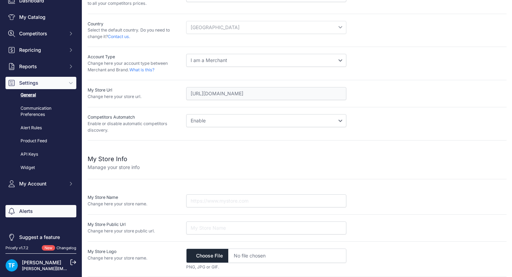
scroll to position [37, 0]
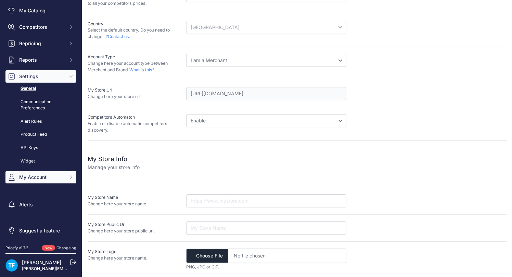
click at [36, 179] on span "My Account" at bounding box center [41, 177] width 45 height 7
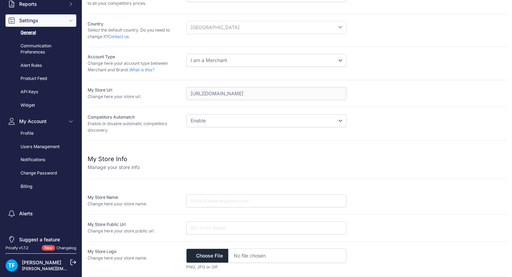
scroll to position [93, 0]
click at [41, 146] on link "Users Management" at bounding box center [40, 146] width 71 height 12
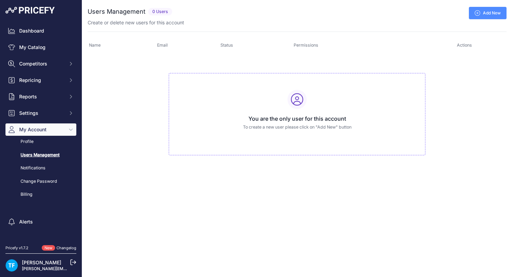
click at [495, 11] on link "Add New" at bounding box center [488, 13] width 38 height 12
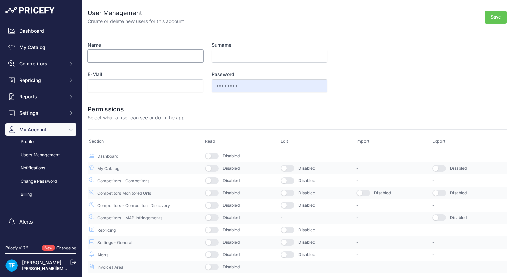
click at [174, 54] on input "Name" at bounding box center [146, 56] width 116 height 13
type input "[PERSON_NAME]"
type input "Aster"
type input "[EMAIL_ADDRESS][DOMAIN_NAME]"
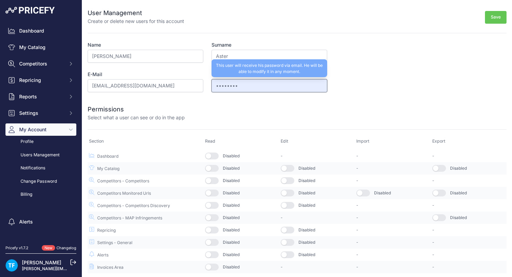
click at [284, 85] on input "••••••••" at bounding box center [270, 85] width 116 height 13
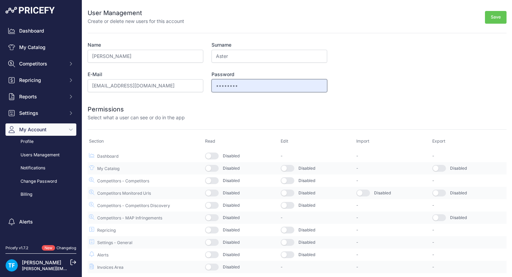
drag, startPoint x: 296, startPoint y: 87, endPoint x: 199, endPoint y: 87, distance: 96.6
click at [199, 87] on div "Name [PERSON_NAME] Surname Aster E-Mail [EMAIL_ADDRESS][DOMAIN_NAME] Password •…" at bounding box center [208, 66] width 240 height 51
click at [385, 86] on form "User Management Create or delete new users for this account Save Name [PERSON_N…" at bounding box center [297, 136] width 419 height 273
click at [214, 155] on button "button" at bounding box center [212, 155] width 14 height 7
click at [212, 167] on button "button" at bounding box center [212, 168] width 14 height 7
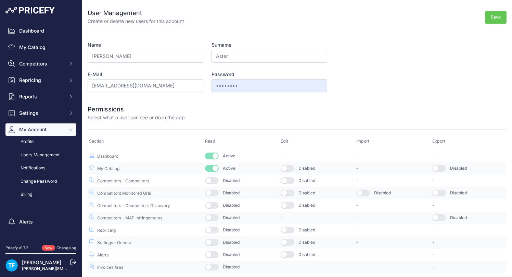
click at [212, 180] on button "button" at bounding box center [212, 180] width 14 height 7
click at [213, 192] on button "button" at bounding box center [212, 192] width 14 height 7
click at [211, 206] on button "button" at bounding box center [212, 205] width 14 height 7
click at [213, 216] on button "button" at bounding box center [212, 217] width 14 height 7
click at [216, 229] on button "button" at bounding box center [212, 229] width 14 height 7
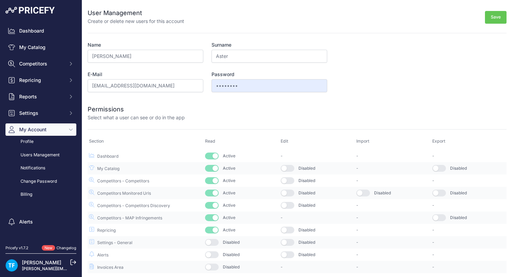
click at [292, 167] on button "button" at bounding box center [288, 168] width 14 height 7
click at [290, 180] on button "button" at bounding box center [288, 180] width 14 height 7
click at [290, 181] on button "button" at bounding box center [288, 180] width 14 height 7
click at [289, 167] on button "button" at bounding box center [288, 168] width 14 height 7
click at [213, 242] on button "button" at bounding box center [212, 242] width 14 height 7
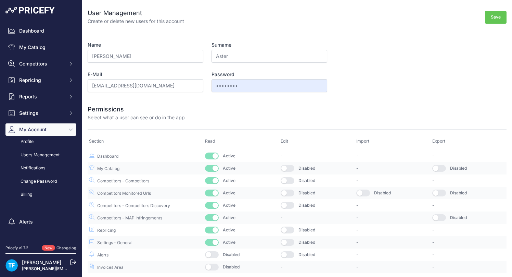
click at [215, 255] on button "button" at bounding box center [212, 254] width 14 height 7
click at [216, 265] on button "button" at bounding box center [212, 266] width 14 height 7
click at [496, 17] on button "Save" at bounding box center [496, 17] width 22 height 13
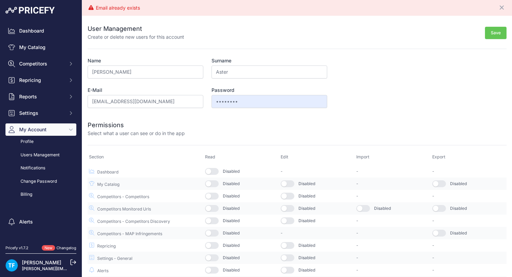
click at [348, 83] on form "User Management Create or delete new users for this account Save Name [PERSON_N…" at bounding box center [297, 152] width 419 height 273
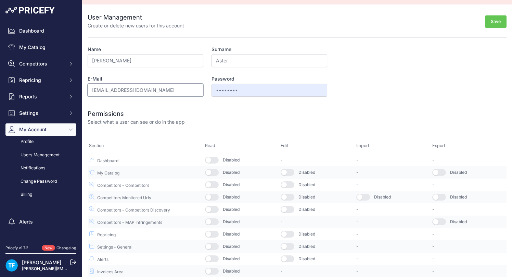
click at [164, 91] on input "[EMAIL_ADDRESS][DOMAIN_NAME]" at bounding box center [146, 90] width 116 height 13
drag, startPoint x: 242, startPoint y: 110, endPoint x: 251, endPoint y: 110, distance: 8.9
click at [243, 110] on div at bounding box center [346, 117] width 322 height 16
click at [498, 20] on button "Save" at bounding box center [496, 21] width 22 height 13
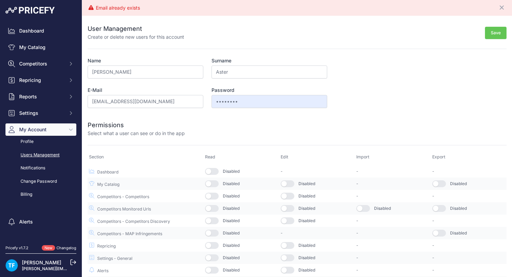
click at [43, 154] on link "Users Management" at bounding box center [40, 155] width 71 height 12
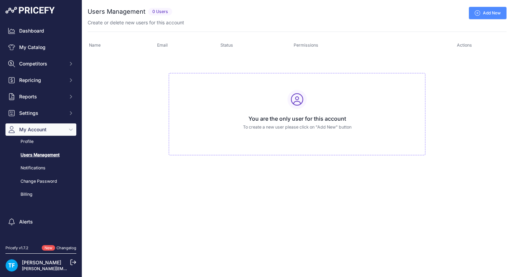
click at [480, 12] on icon at bounding box center [477, 12] width 5 height 5
